Goal: Check status: Check status

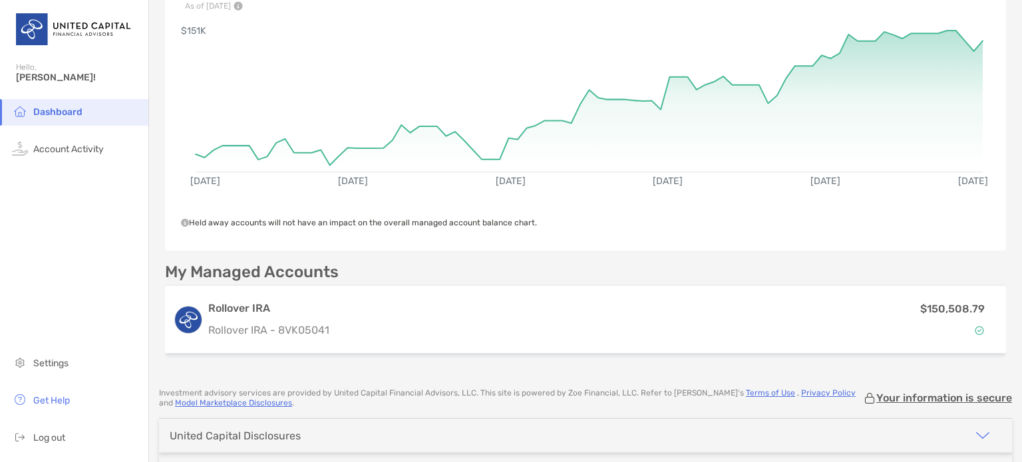
scroll to position [128, 0]
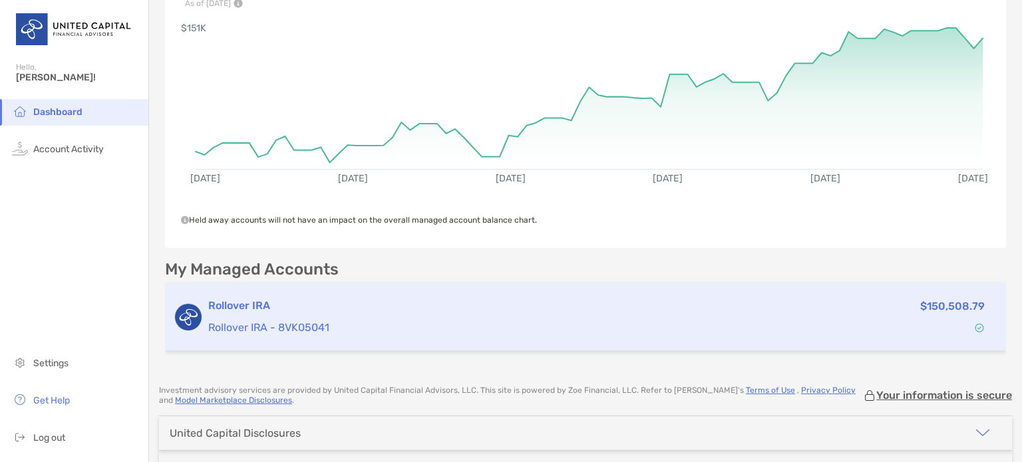
click at [236, 304] on h3 "Rollover IRA" at bounding box center [471, 306] width 526 height 16
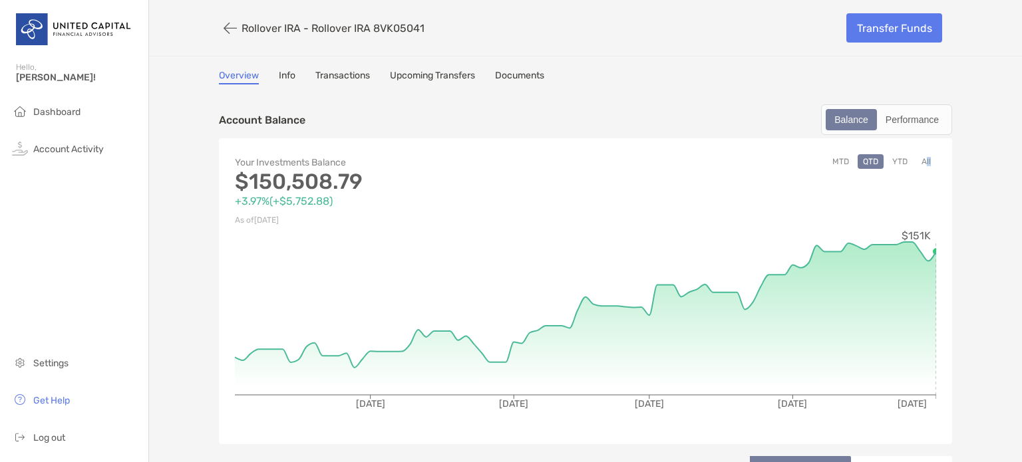
drag, startPoint x: 922, startPoint y: 134, endPoint x: 948, endPoint y: 170, distance: 44.3
click at [913, 192] on div "MTD QTD YTD All" at bounding box center [761, 191] width 351 height 75
click at [898, 154] on button "YTD" at bounding box center [900, 161] width 26 height 15
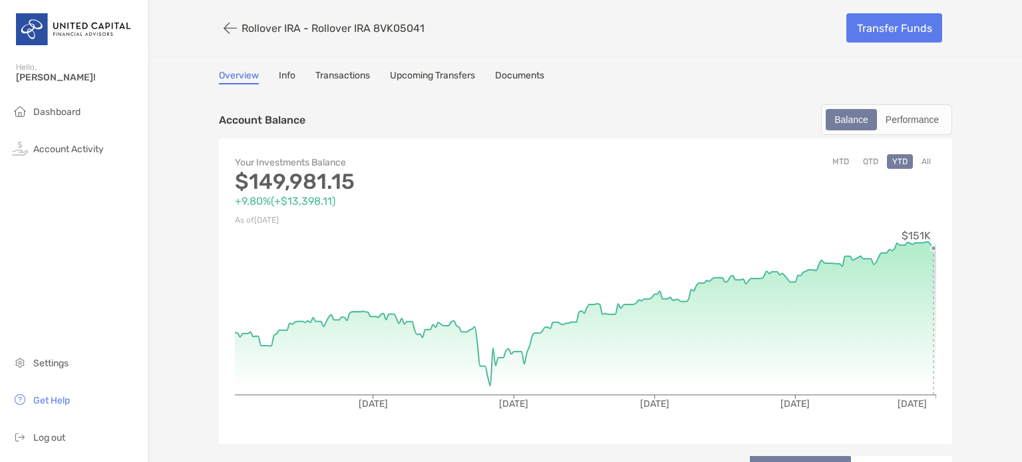
click at [930, 245] on circle at bounding box center [934, 249] width 8 height 8
click at [932, 236] on div "Your Investments Balance $150,508.79 +10.19% ( +$13,925.73 ) As of [DATE] MTD Q…" at bounding box center [585, 291] width 733 height 306
click at [922, 162] on button "All" at bounding box center [926, 161] width 20 height 15
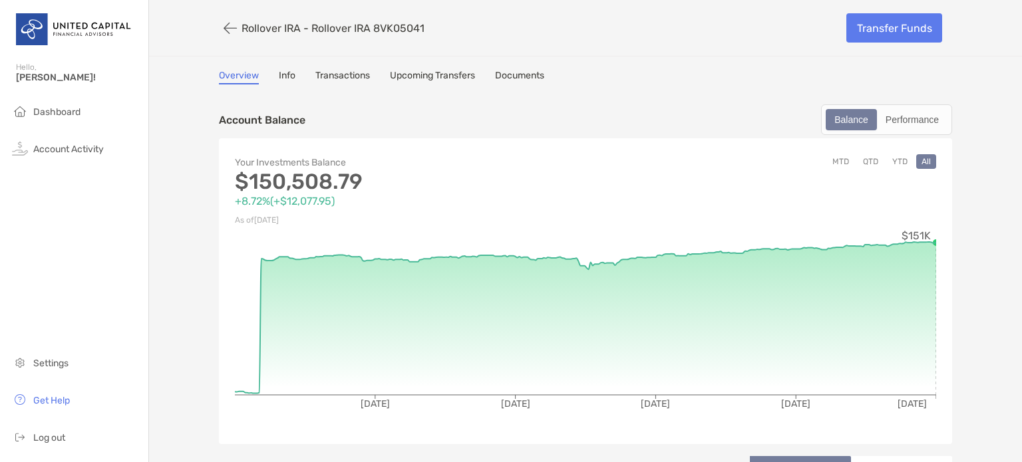
click at [932, 239] on circle at bounding box center [936, 243] width 8 height 8
click at [40, 438] on span "Log out" at bounding box center [49, 437] width 32 height 11
